Goal: Transaction & Acquisition: Book appointment/travel/reservation

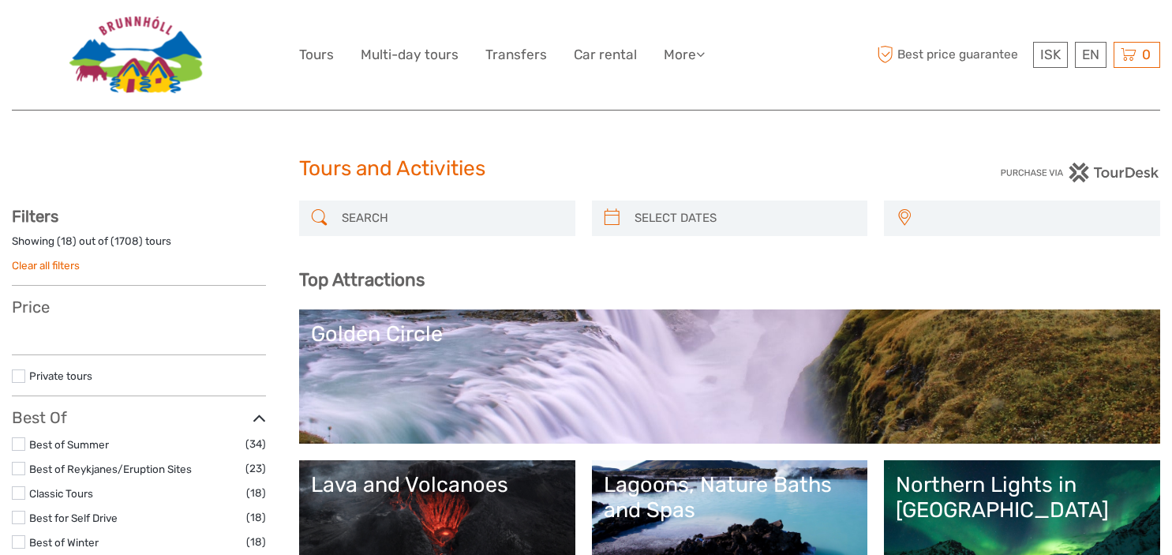
select select
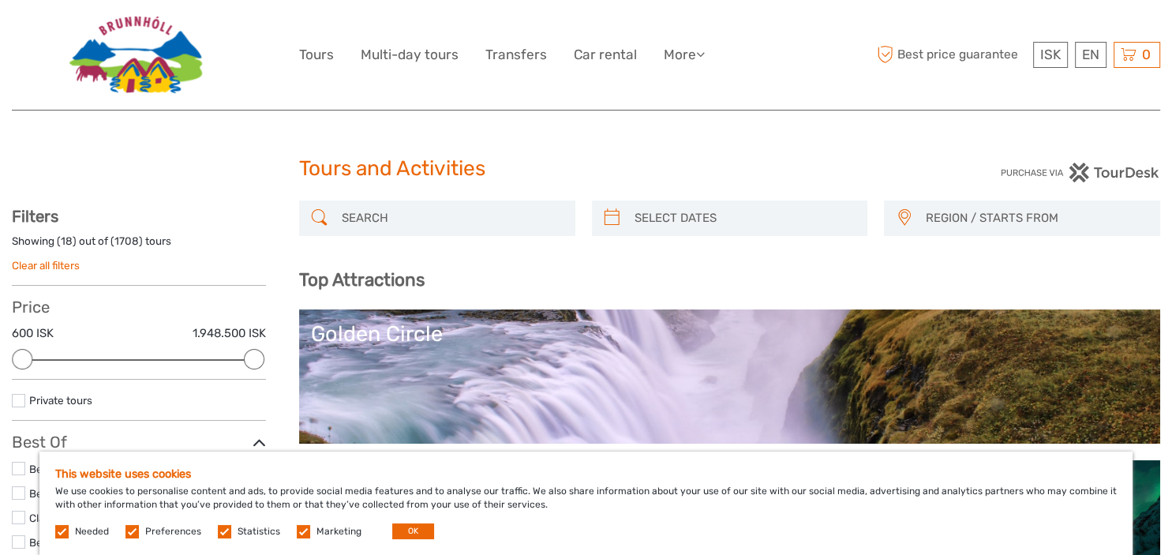
click at [62, 531] on label at bounding box center [61, 531] width 13 height 13
drag, startPoint x: 130, startPoint y: 535, endPoint x: 163, endPoint y: 534, distance: 32.4
click at [131, 535] on label at bounding box center [131, 531] width 13 height 13
click at [0, 0] on input "checkbox" at bounding box center [0, 0] width 0 height 0
click at [219, 534] on label at bounding box center [224, 531] width 13 height 13
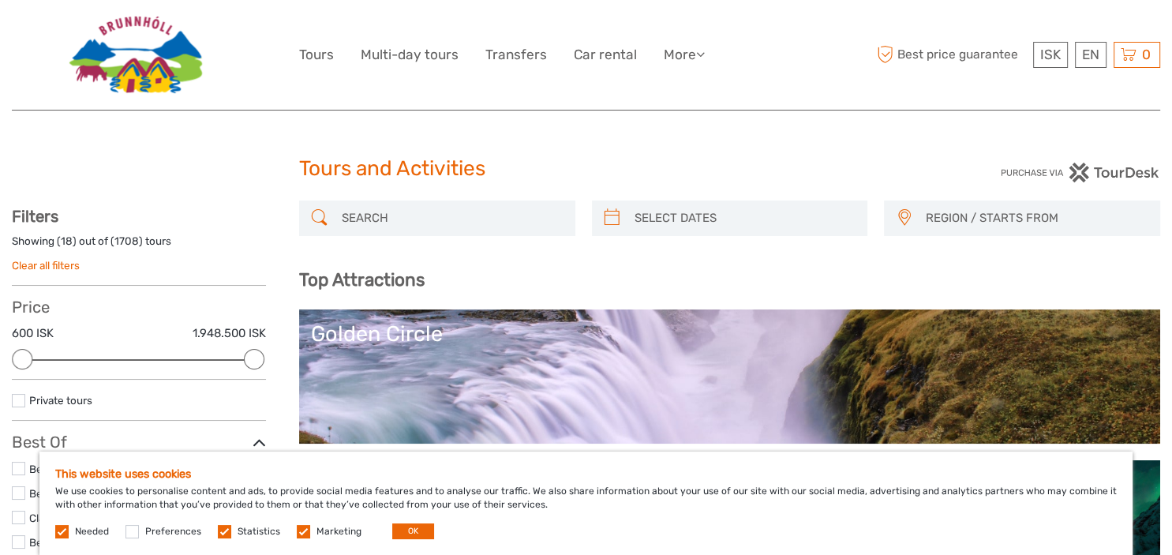
click at [0, 0] on input "checkbox" at bounding box center [0, 0] width 0 height 0
click at [300, 533] on label at bounding box center [303, 531] width 13 height 13
click at [0, 0] on input "checkbox" at bounding box center [0, 0] width 0 height 0
click at [415, 529] on button "OK" at bounding box center [413, 531] width 42 height 16
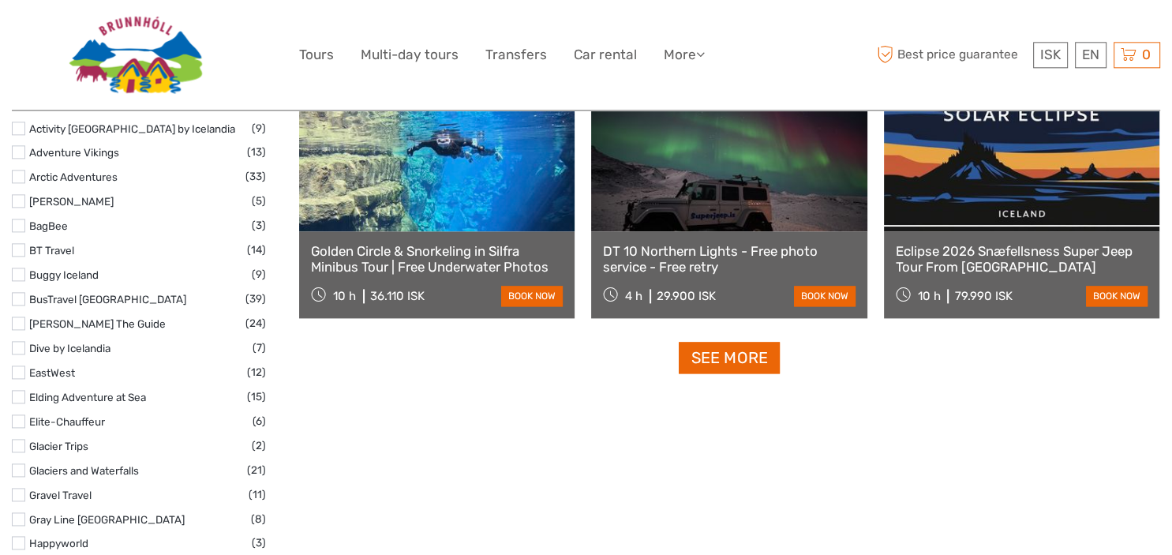
scroll to position [1980, 0]
click at [762, 203] on link at bounding box center [728, 144] width 275 height 174
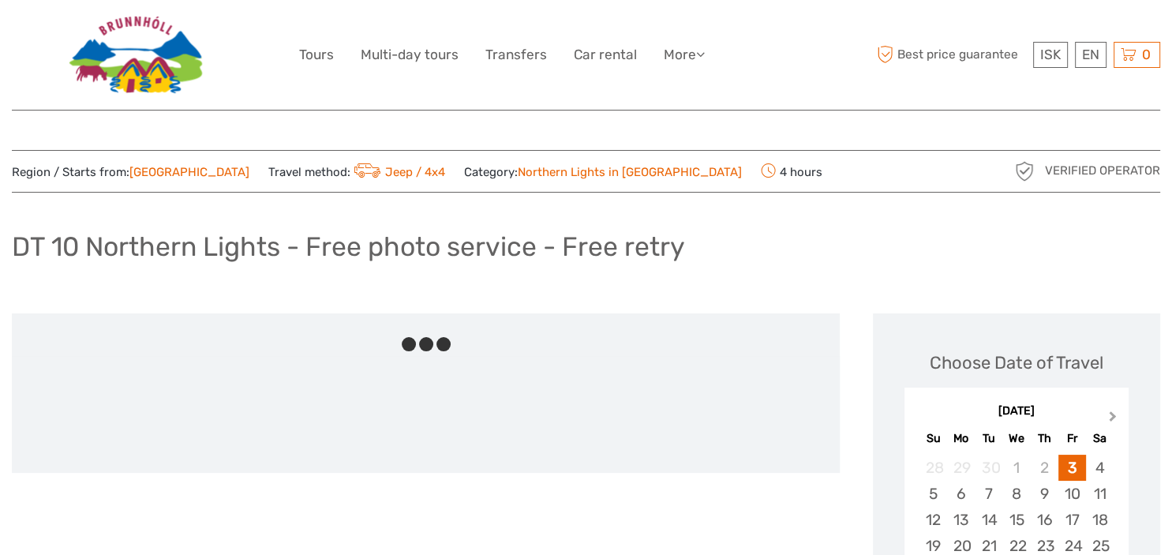
click at [1113, 415] on span "Next Month" at bounding box center [1113, 419] width 0 height 23
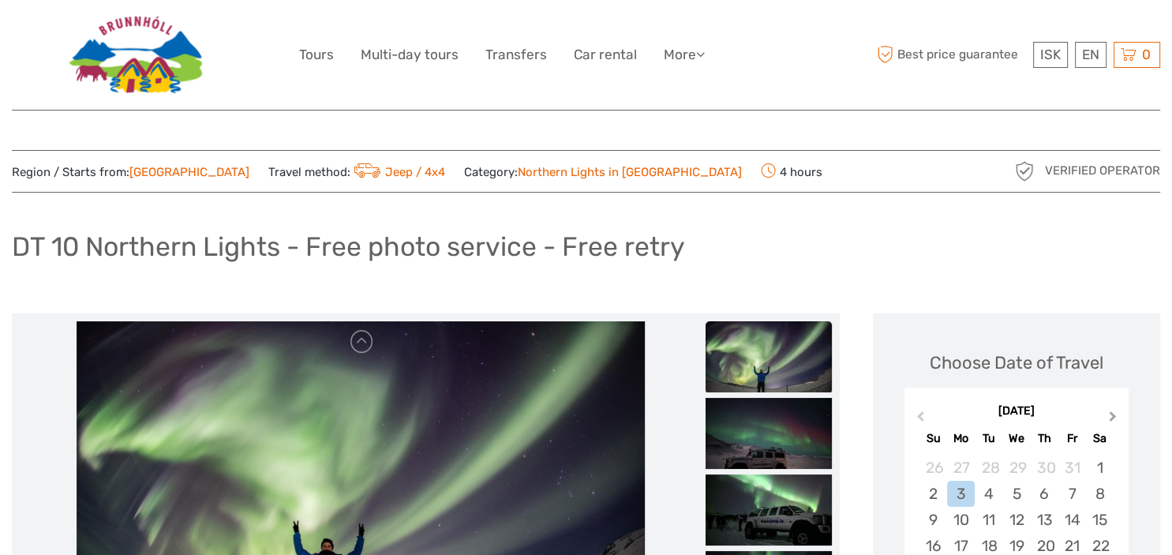
click at [1113, 415] on span "Next Month" at bounding box center [1113, 419] width 0 height 23
click at [1113, 414] on span "Next Month" at bounding box center [1113, 419] width 0 height 23
click at [1101, 466] on div "7" at bounding box center [1100, 468] width 28 height 26
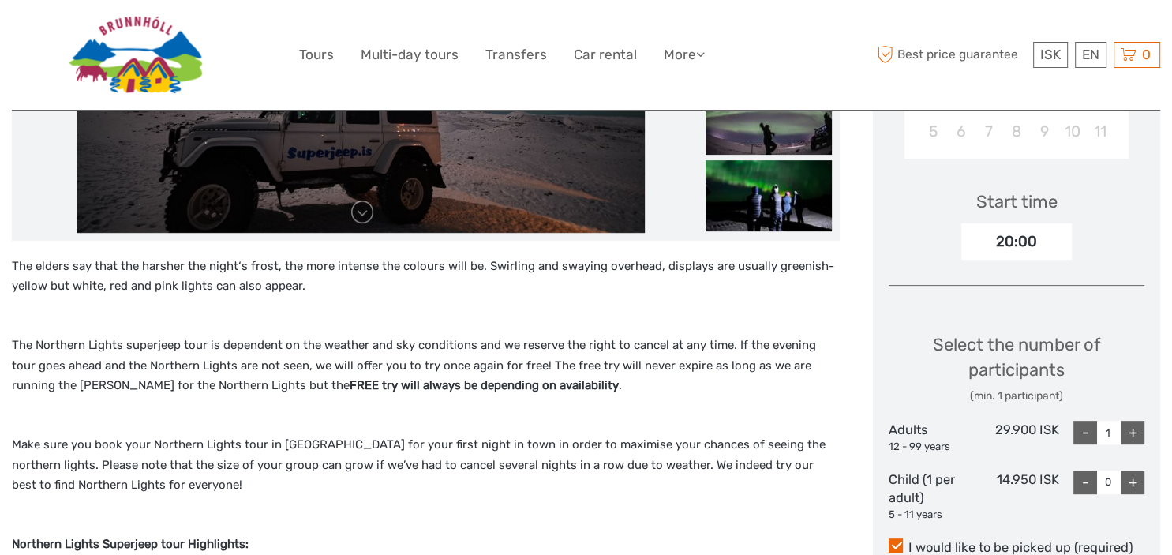
scroll to position [521, 0]
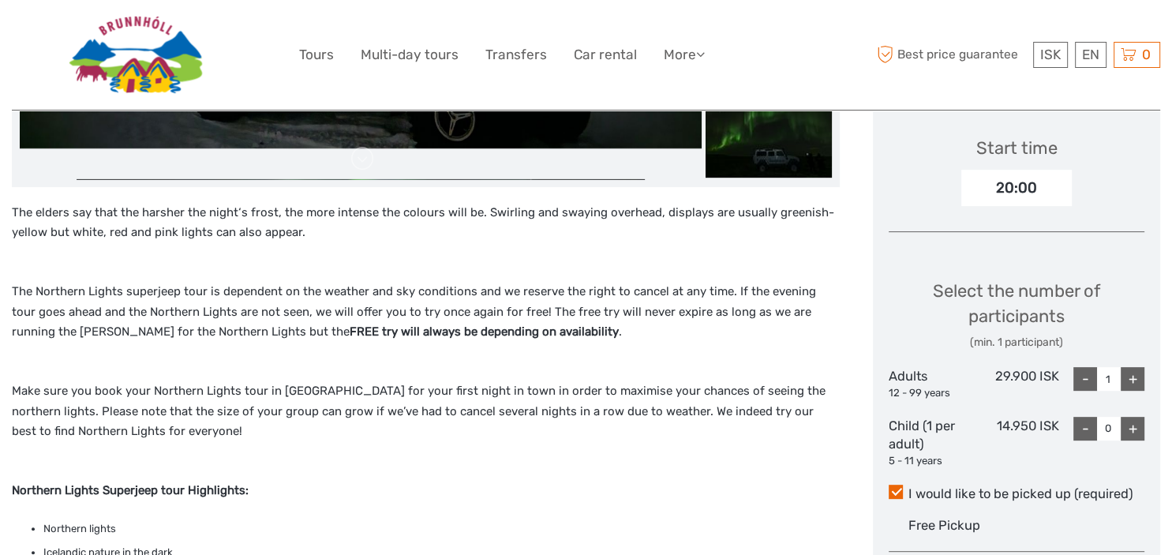
click at [1133, 375] on div "+" at bounding box center [1133, 379] width 24 height 24
type input "2"
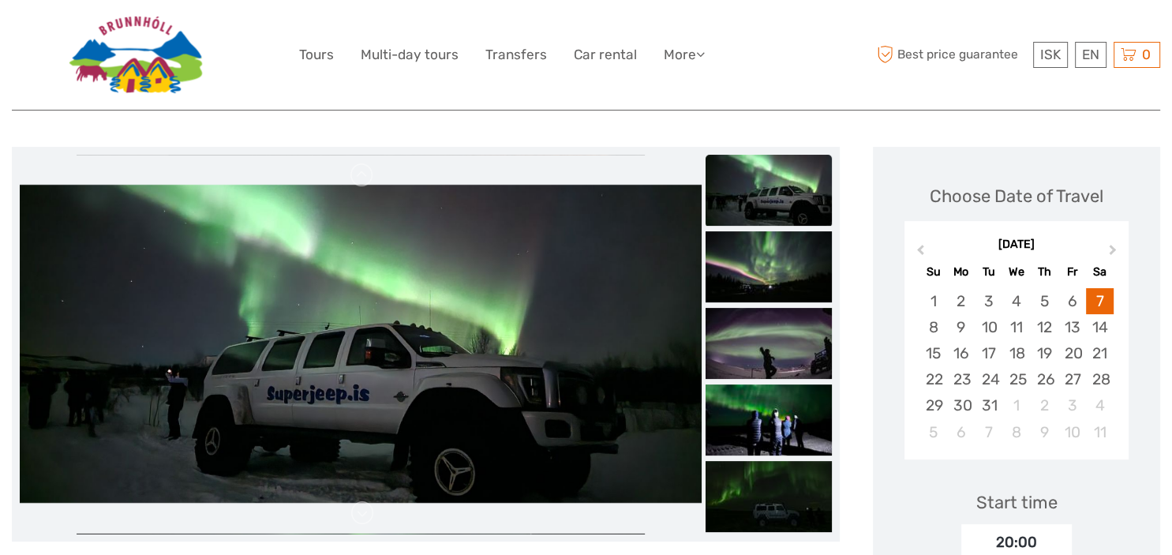
scroll to position [0, 0]
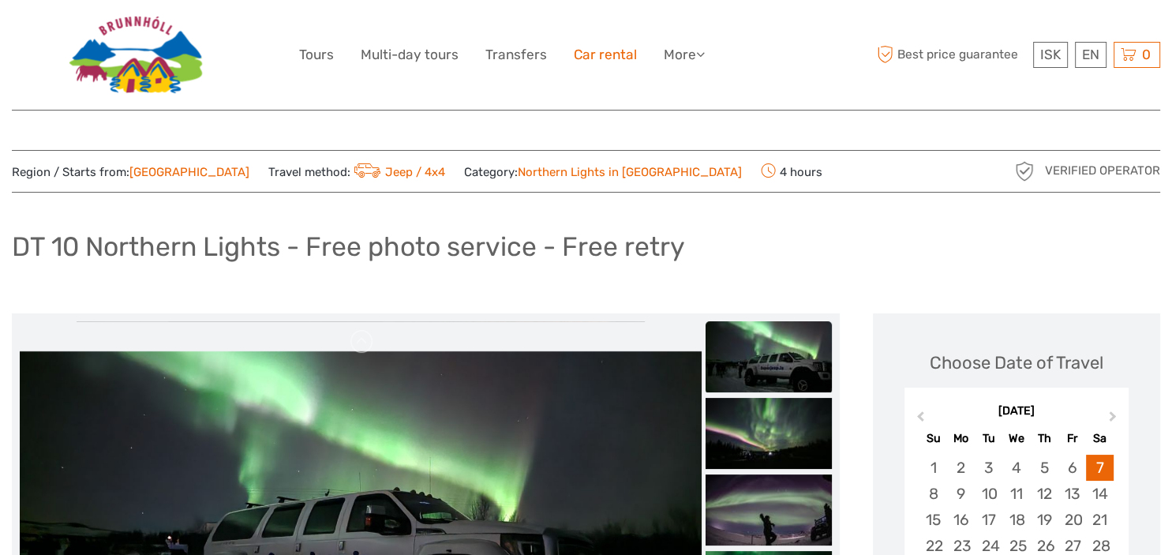
click at [594, 53] on link "Car rental" at bounding box center [605, 54] width 63 height 23
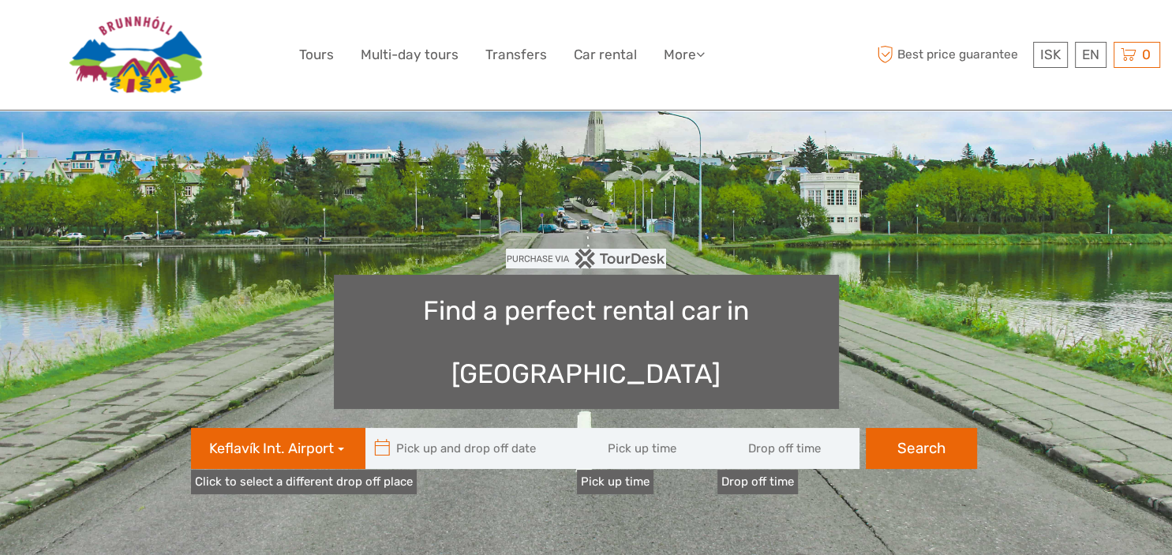
type input "08:00"
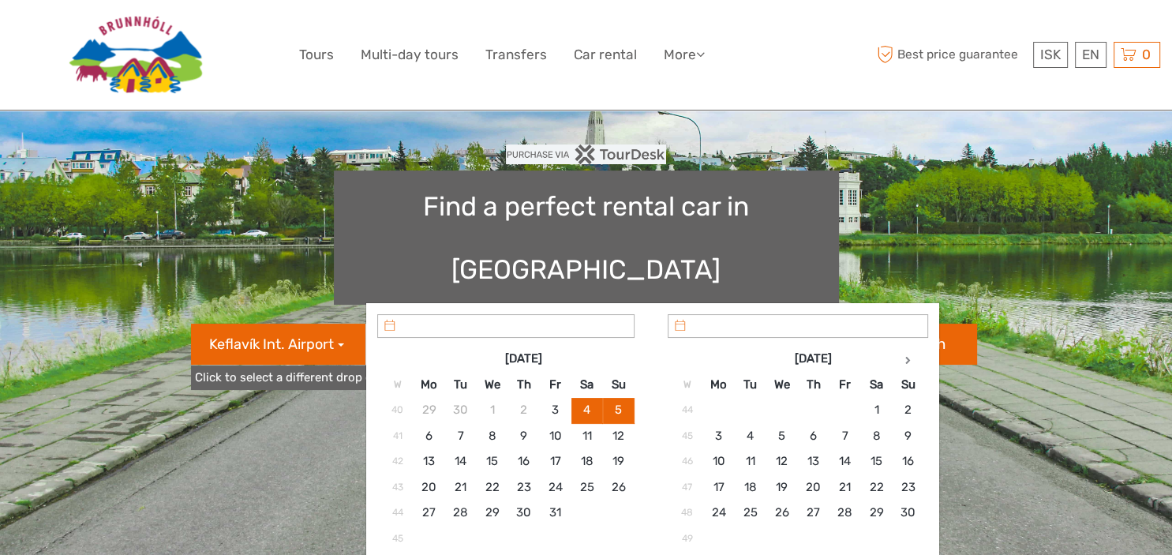
type input "[DATE]"
click at [422, 324] on input "text" at bounding box center [471, 344] width 213 height 41
click at [912, 370] on th at bounding box center [909, 358] width 32 height 25
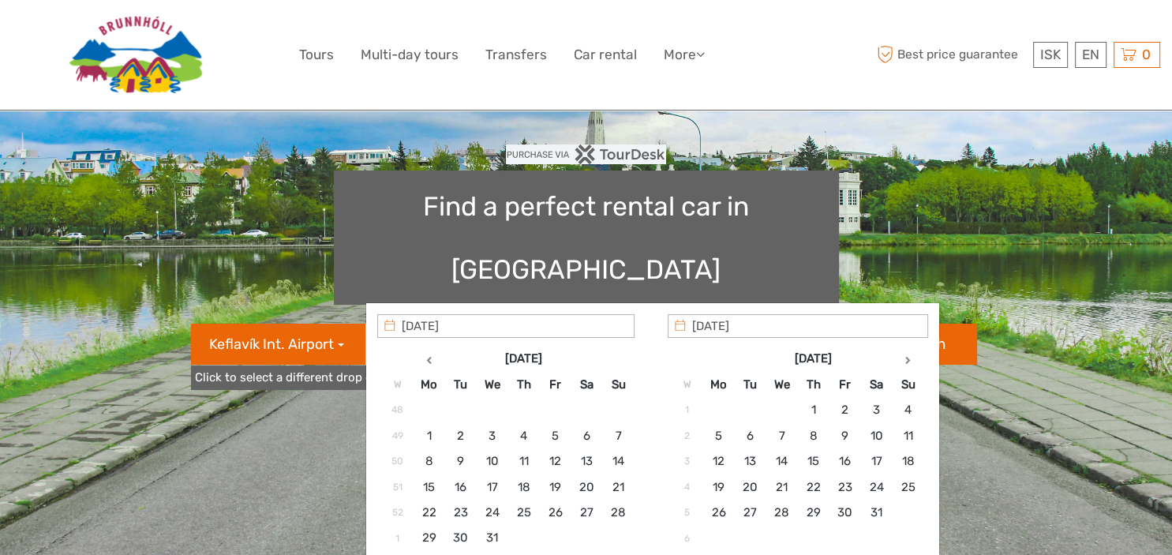
click at [912, 370] on th at bounding box center [909, 358] width 32 height 25
click at [911, 371] on th at bounding box center [909, 358] width 32 height 25
type input "[DATE]"
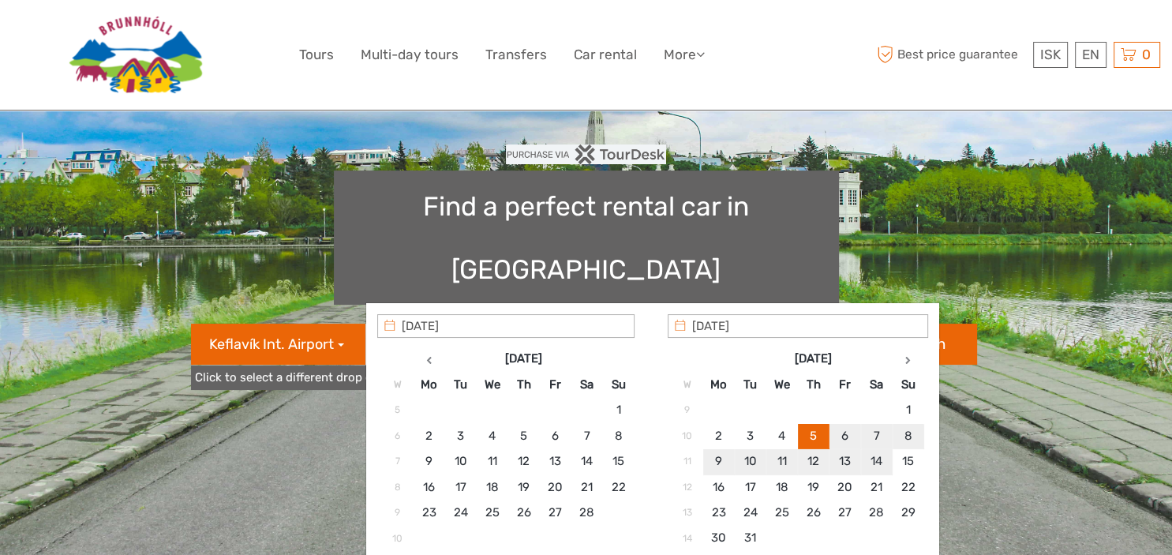
type input "[DATE] - [DATE]"
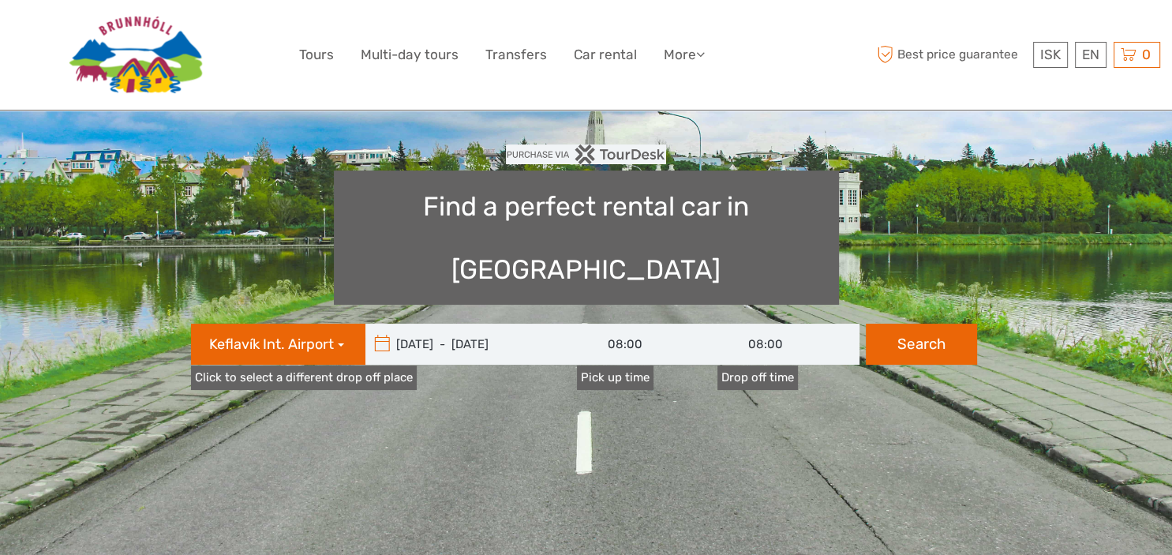
click at [635, 324] on input "08:00" at bounding box center [648, 344] width 142 height 41
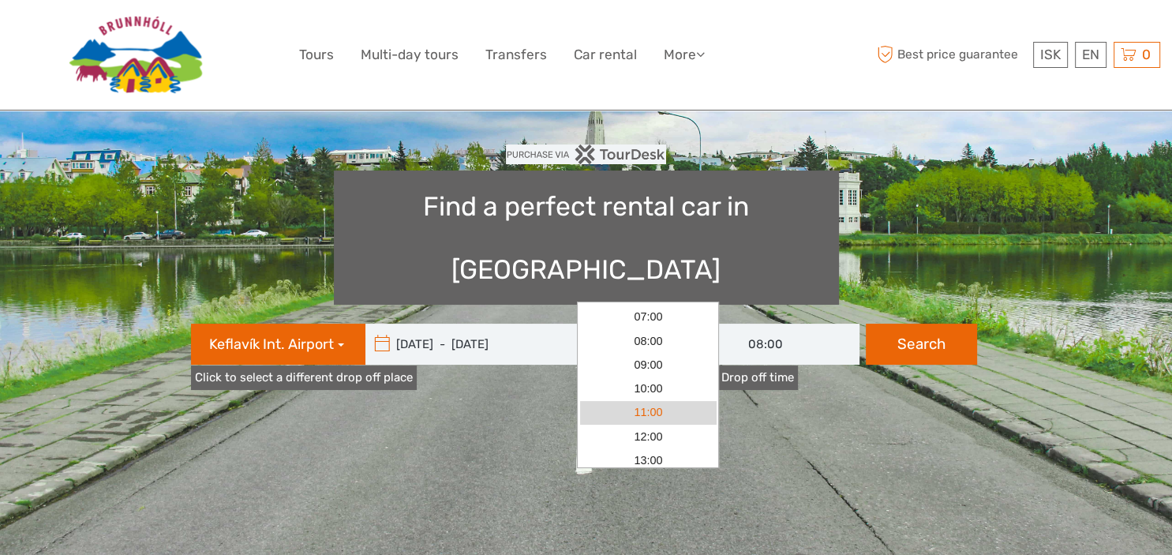
scroll to position [229, 0]
click at [655, 399] on link "13:00" at bounding box center [648, 398] width 136 height 24
type input "13:00"
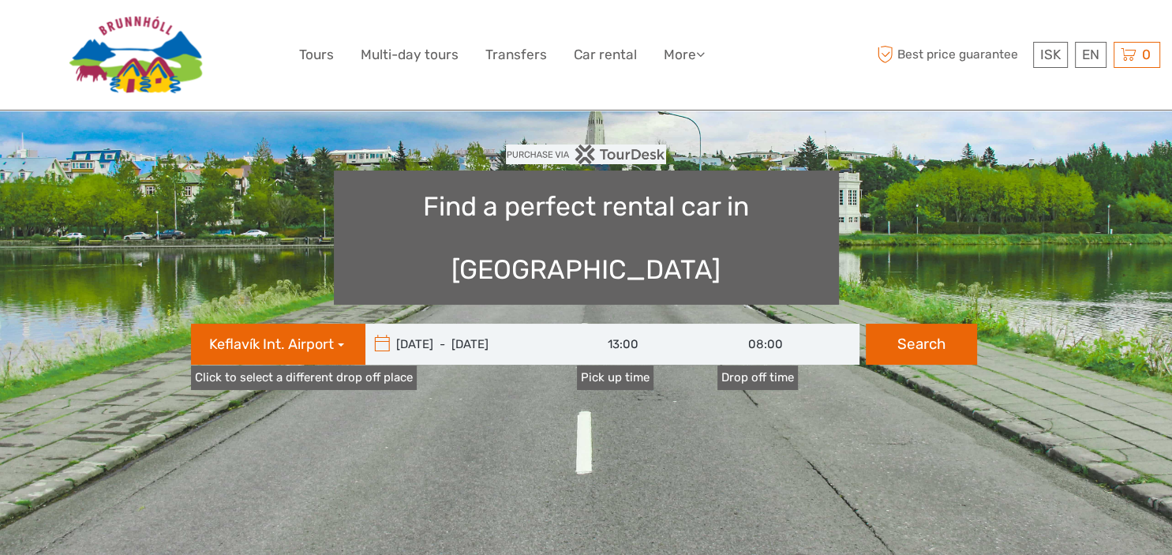
click at [762, 324] on input "08:00" at bounding box center [788, 344] width 142 height 41
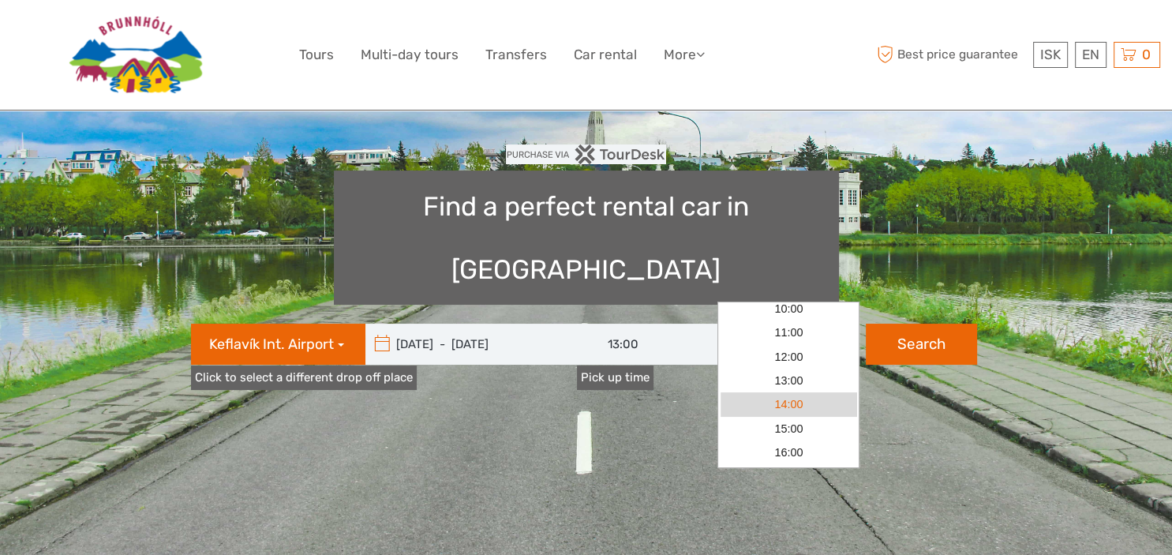
scroll to position [271, 0]
click at [788, 357] on link "13:00" at bounding box center [789, 356] width 136 height 24
type input "13:00"
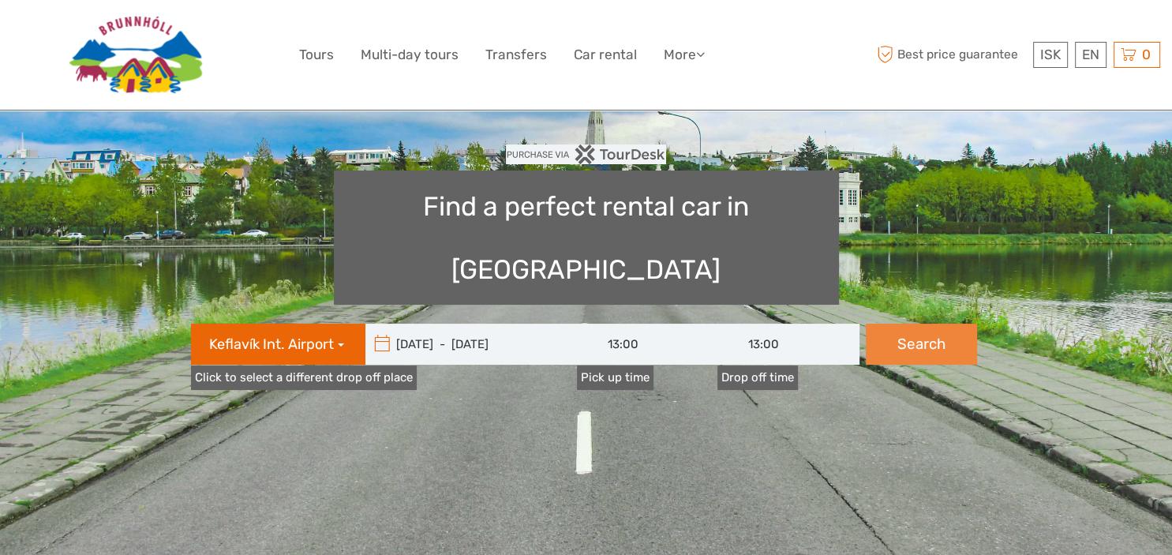
click at [914, 324] on button "Search" at bounding box center [921, 344] width 111 height 41
type input "[DATE] - [DATE]"
type input "13:00"
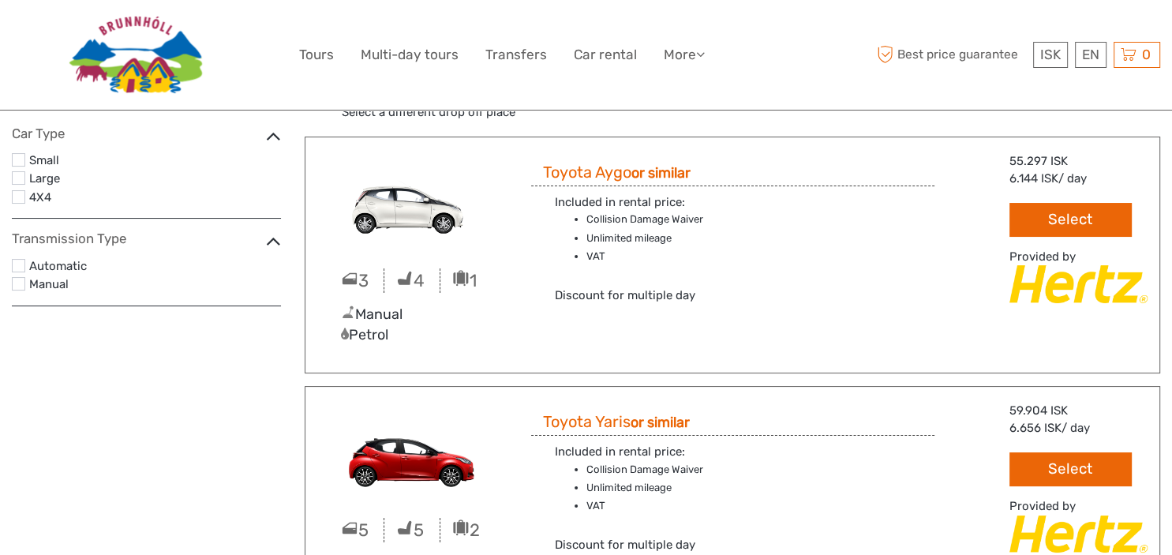
click at [21, 197] on label at bounding box center [18, 196] width 13 height 13
click at [0, 0] on input "checkbox" at bounding box center [0, 0] width 0 height 0
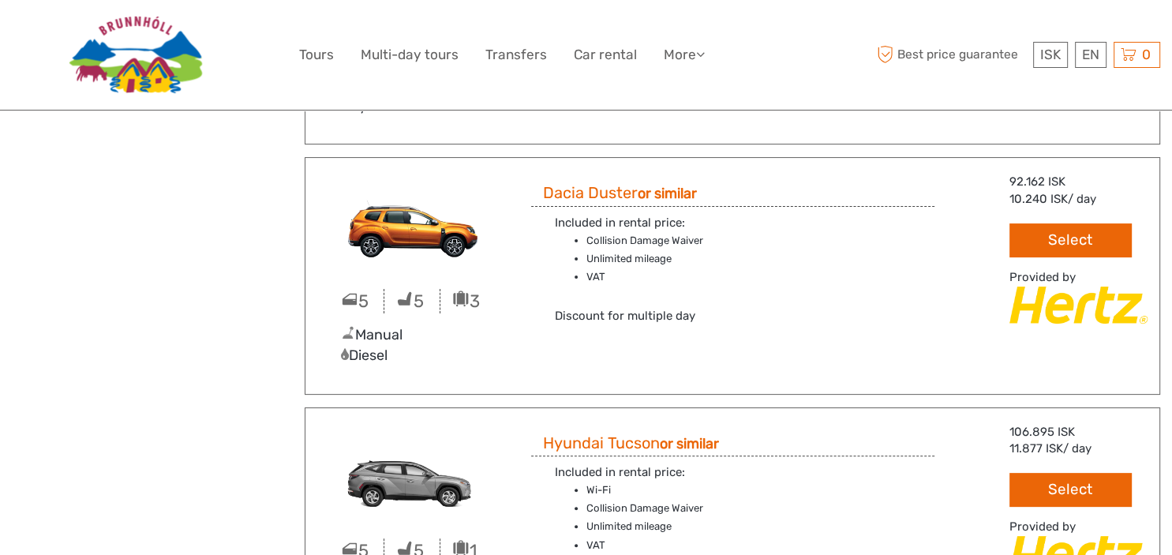
scroll to position [249, 0]
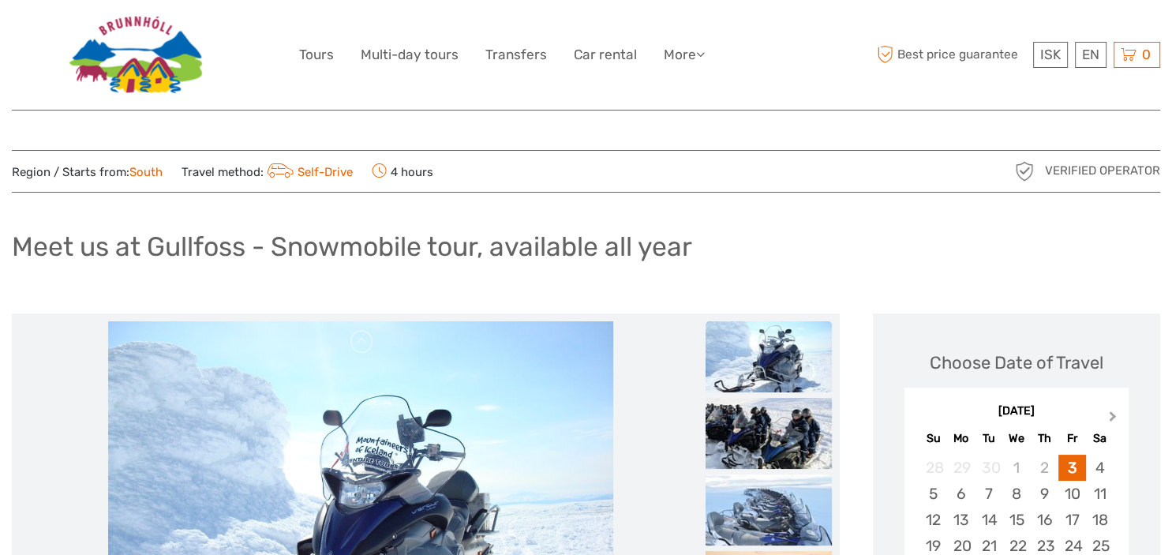
click at [1113, 418] on span "Next Month" at bounding box center [1113, 419] width 0 height 23
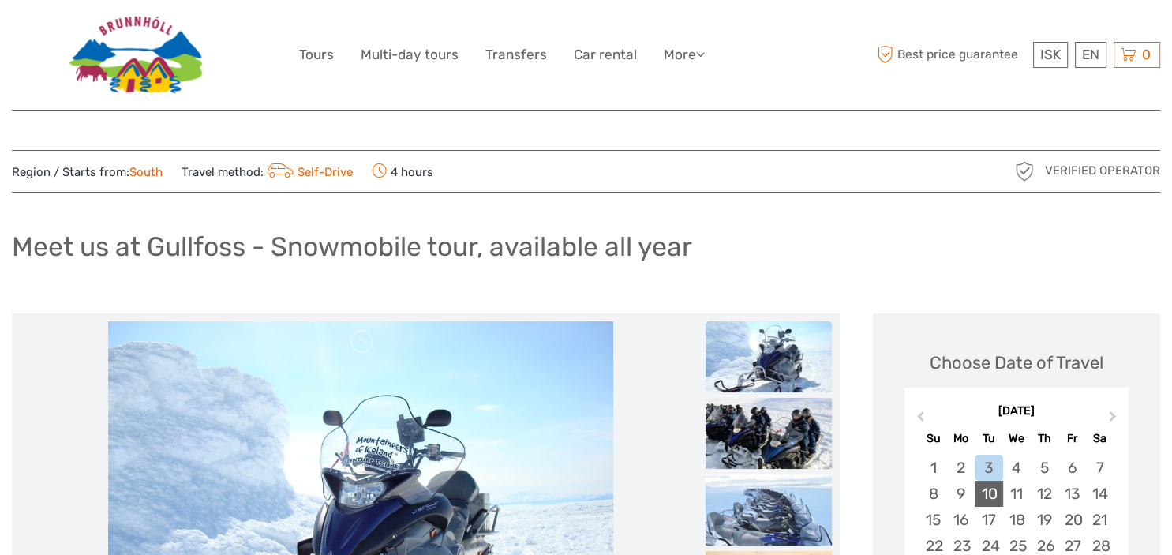
click at [990, 496] on div "10" at bounding box center [989, 494] width 28 height 26
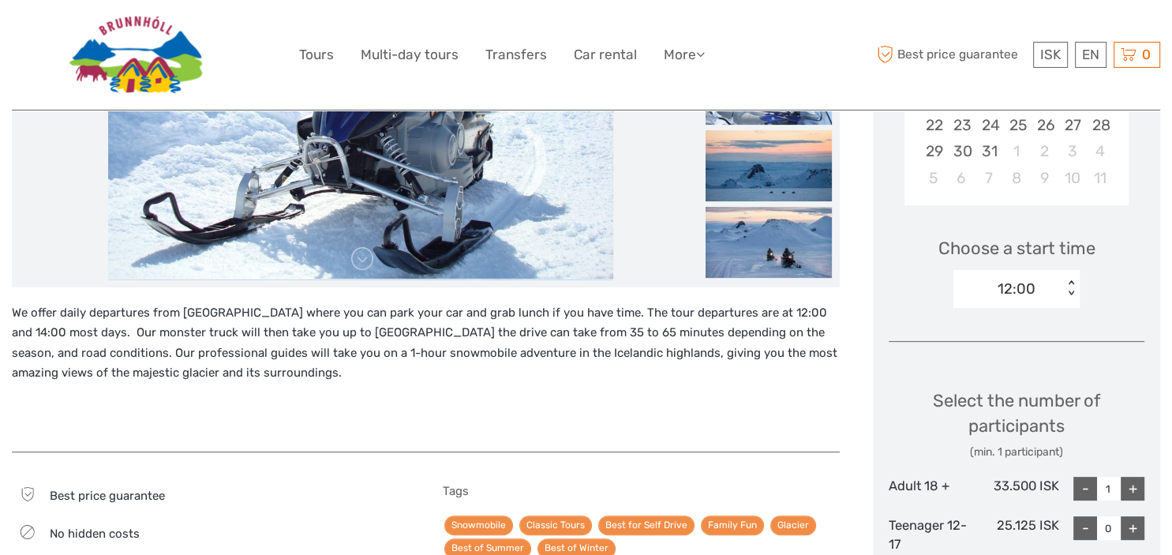
scroll to position [458, 0]
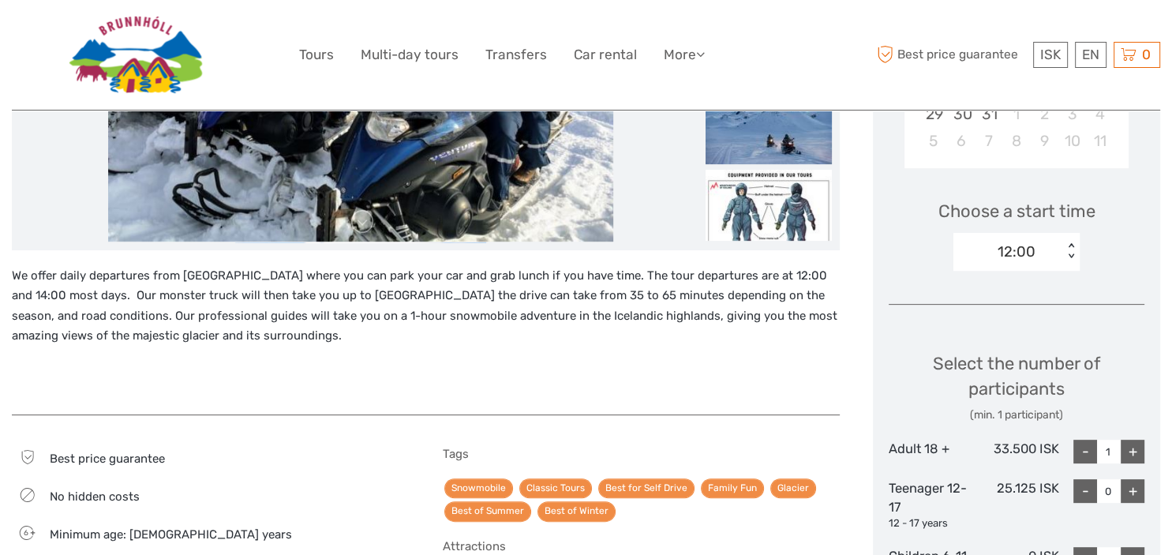
click at [1137, 444] on div "+" at bounding box center [1133, 452] width 24 height 24
type input "2"
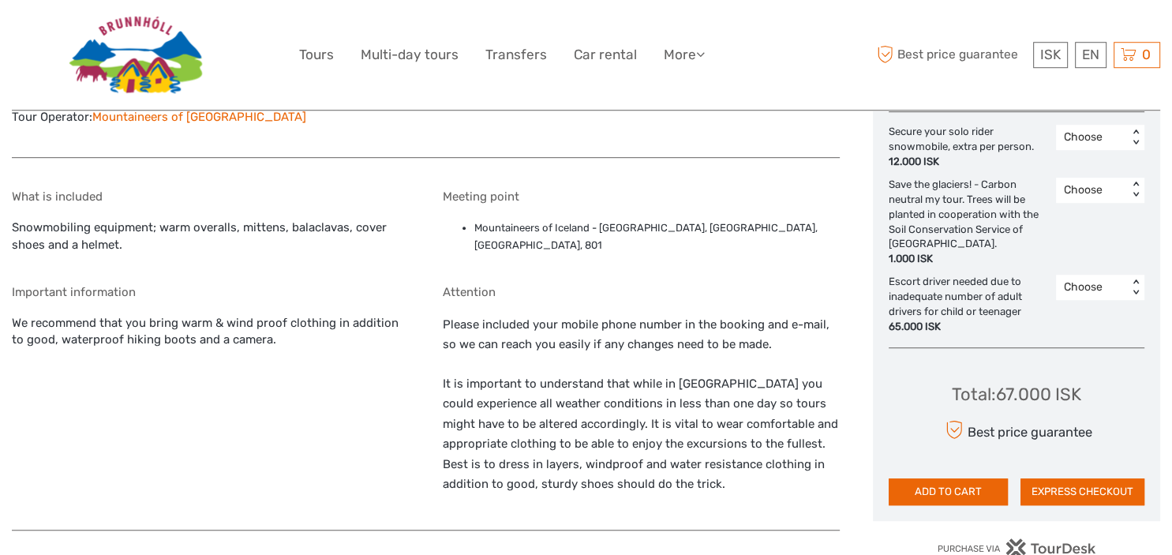
scroll to position [958, 0]
